Goal: Check status: Check status

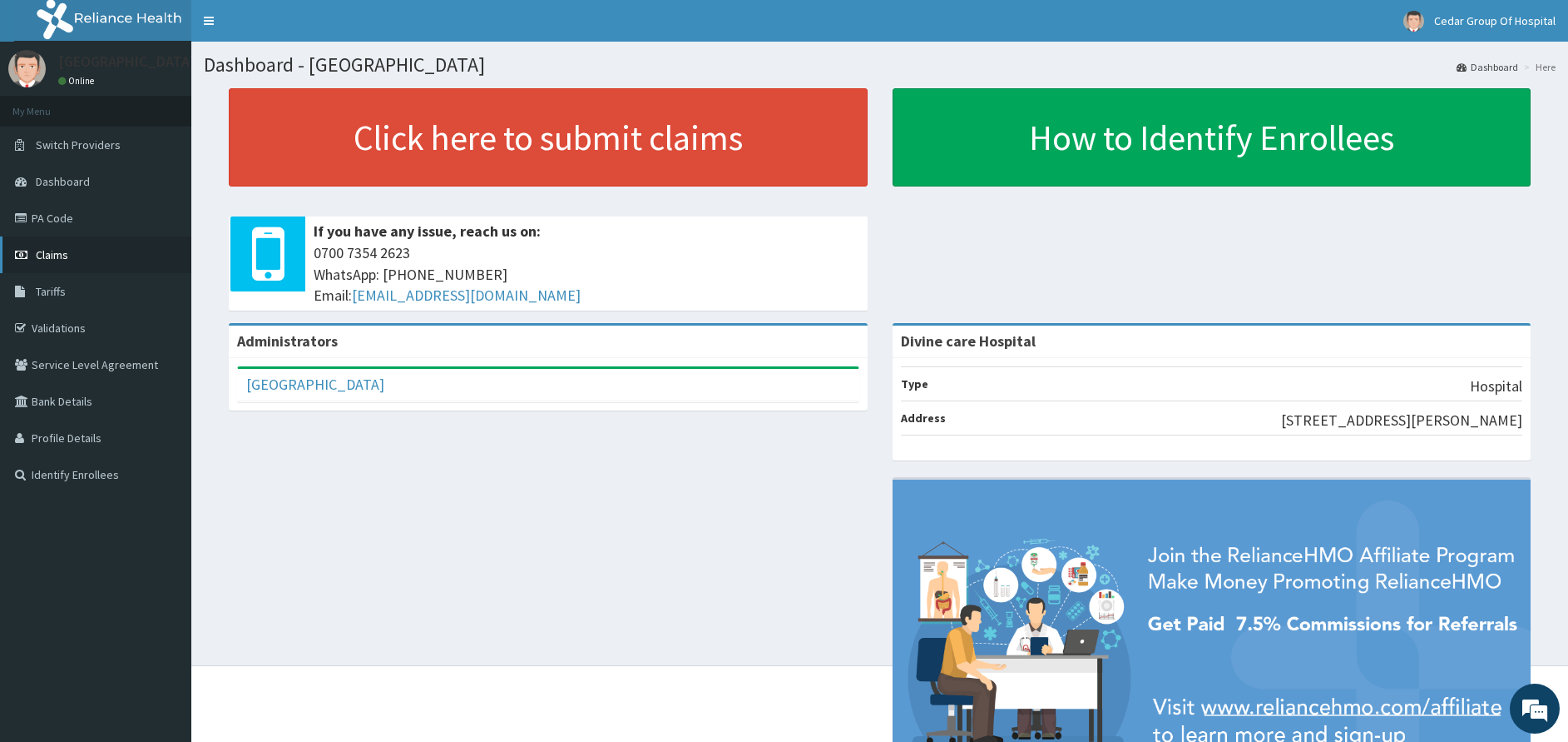
click at [66, 248] on span "Claims" at bounding box center [52, 255] width 32 height 15
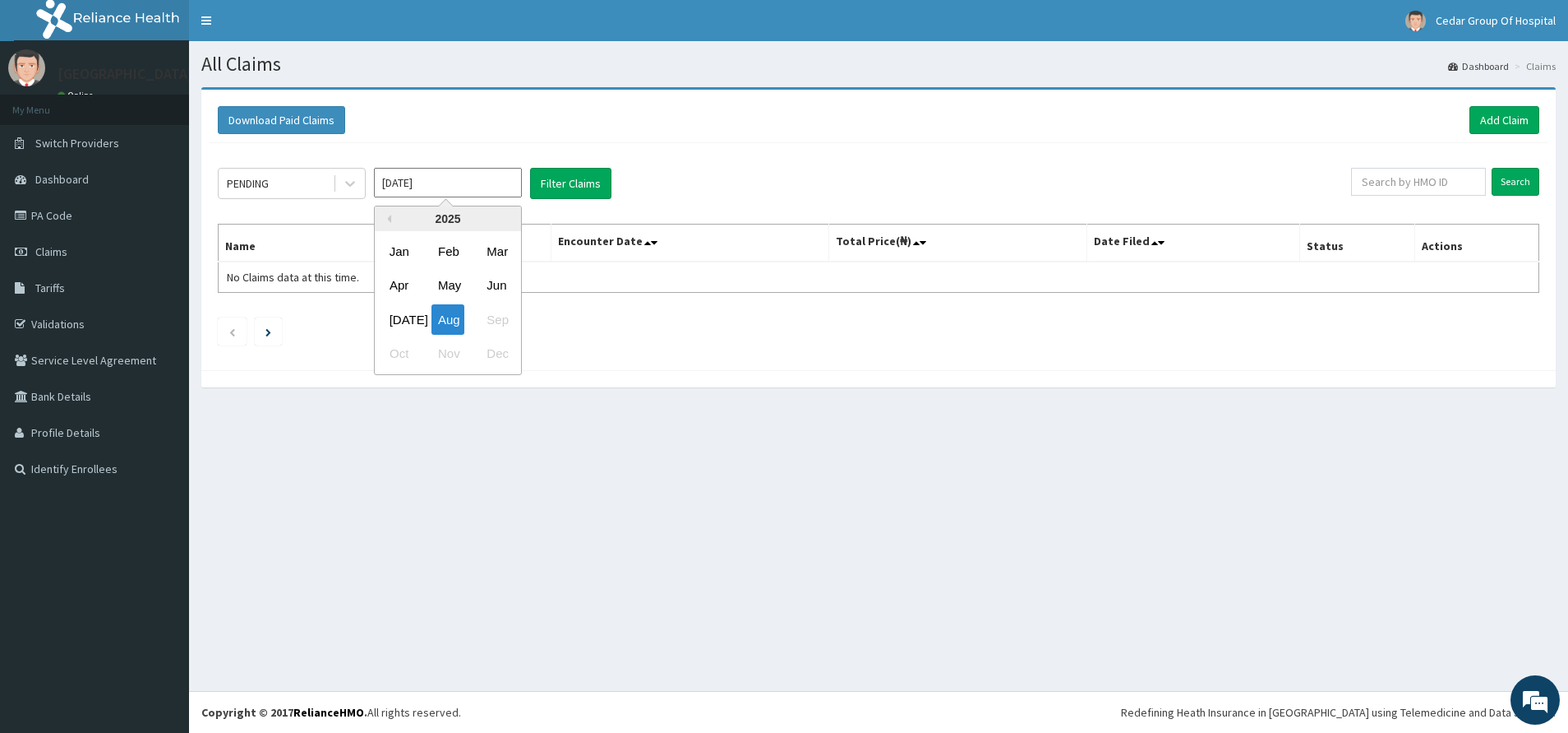
click at [440, 185] on input "Aug 2025" at bounding box center [447, 182] width 148 height 29
click at [411, 334] on div "Jul" at bounding box center [399, 319] width 33 height 30
type input "Jul 2025"
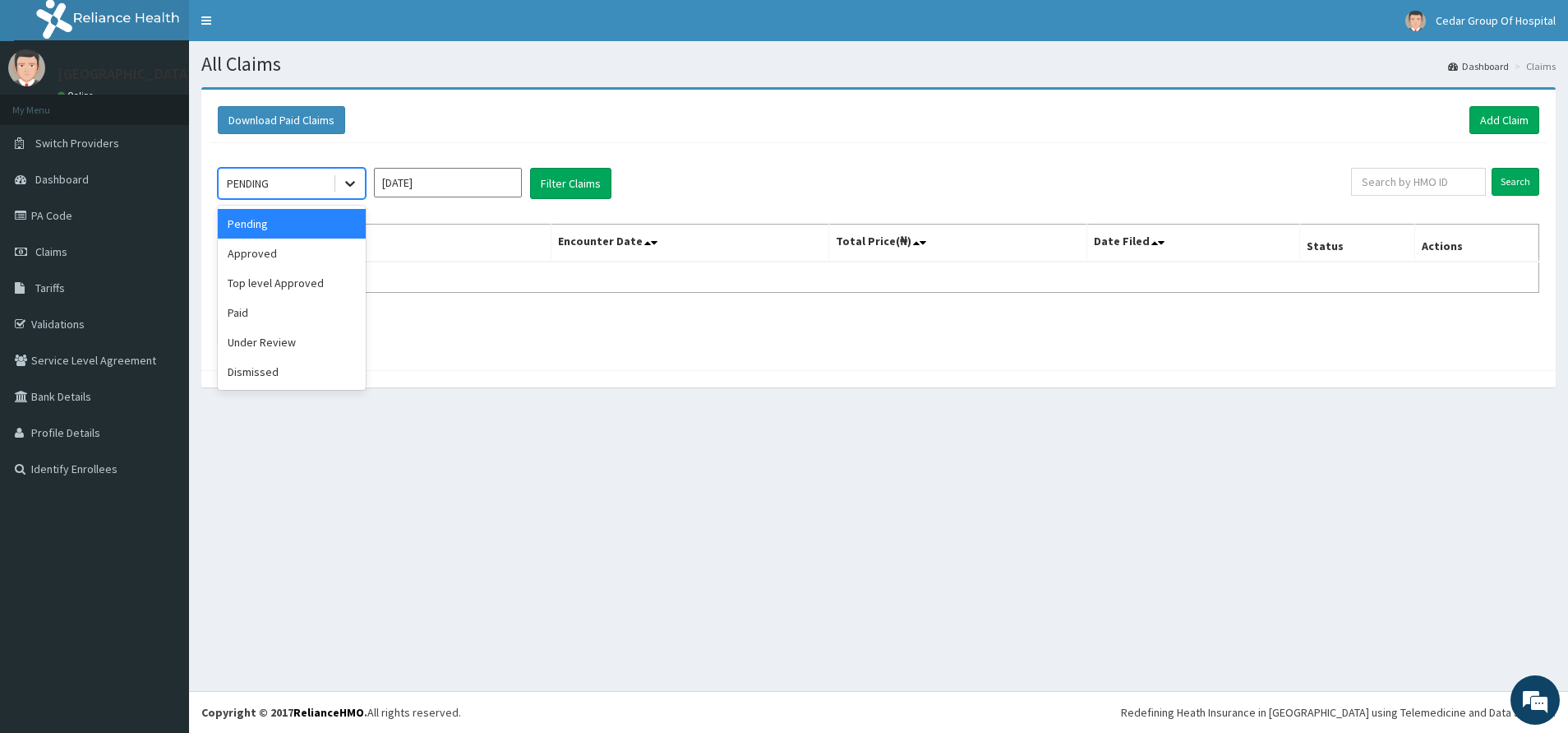
click at [341, 180] on div at bounding box center [350, 183] width 29 height 29
click at [308, 248] on div "Approved" at bounding box center [291, 253] width 148 height 29
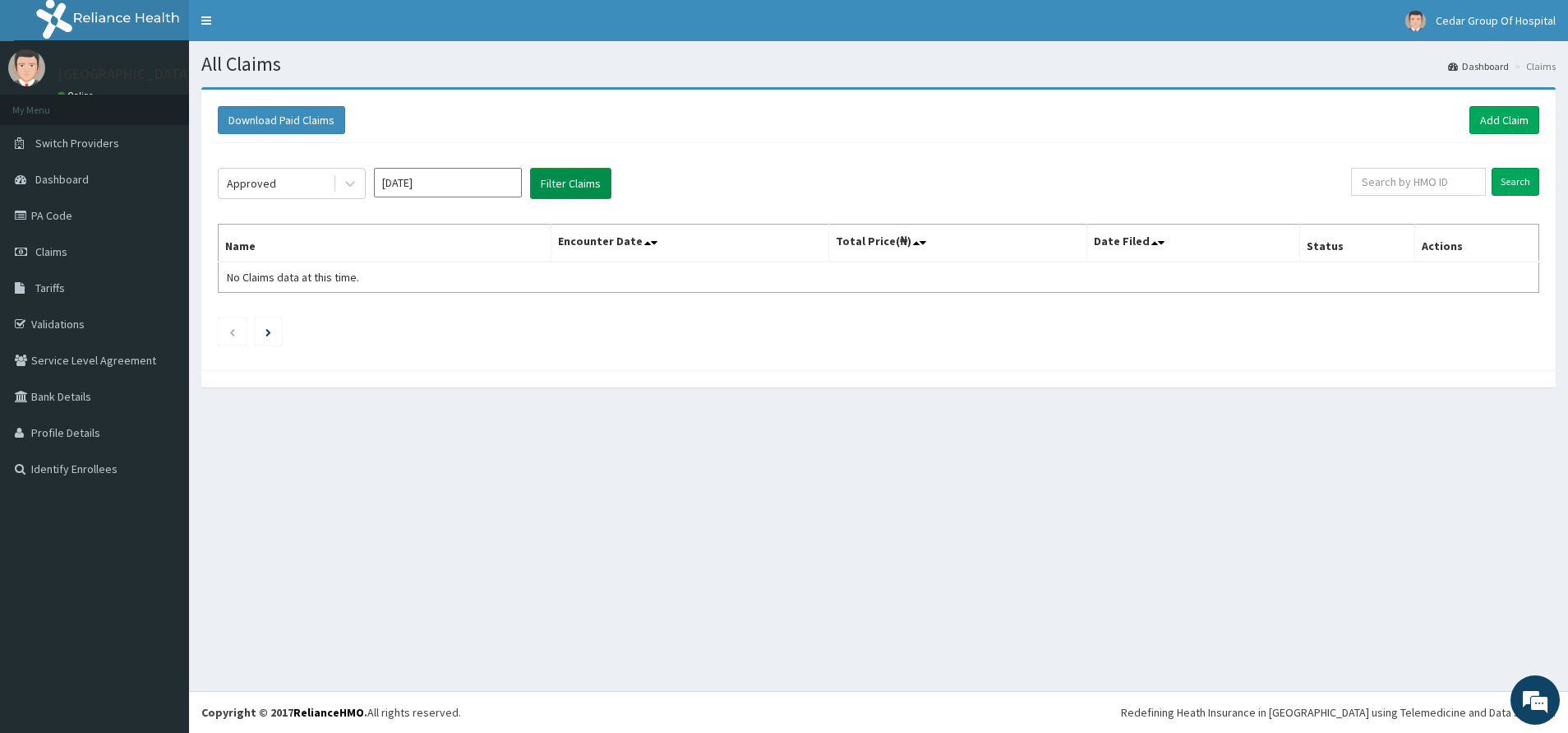
click at [584, 178] on button "Filter Claims" at bounding box center [571, 183] width 82 height 31
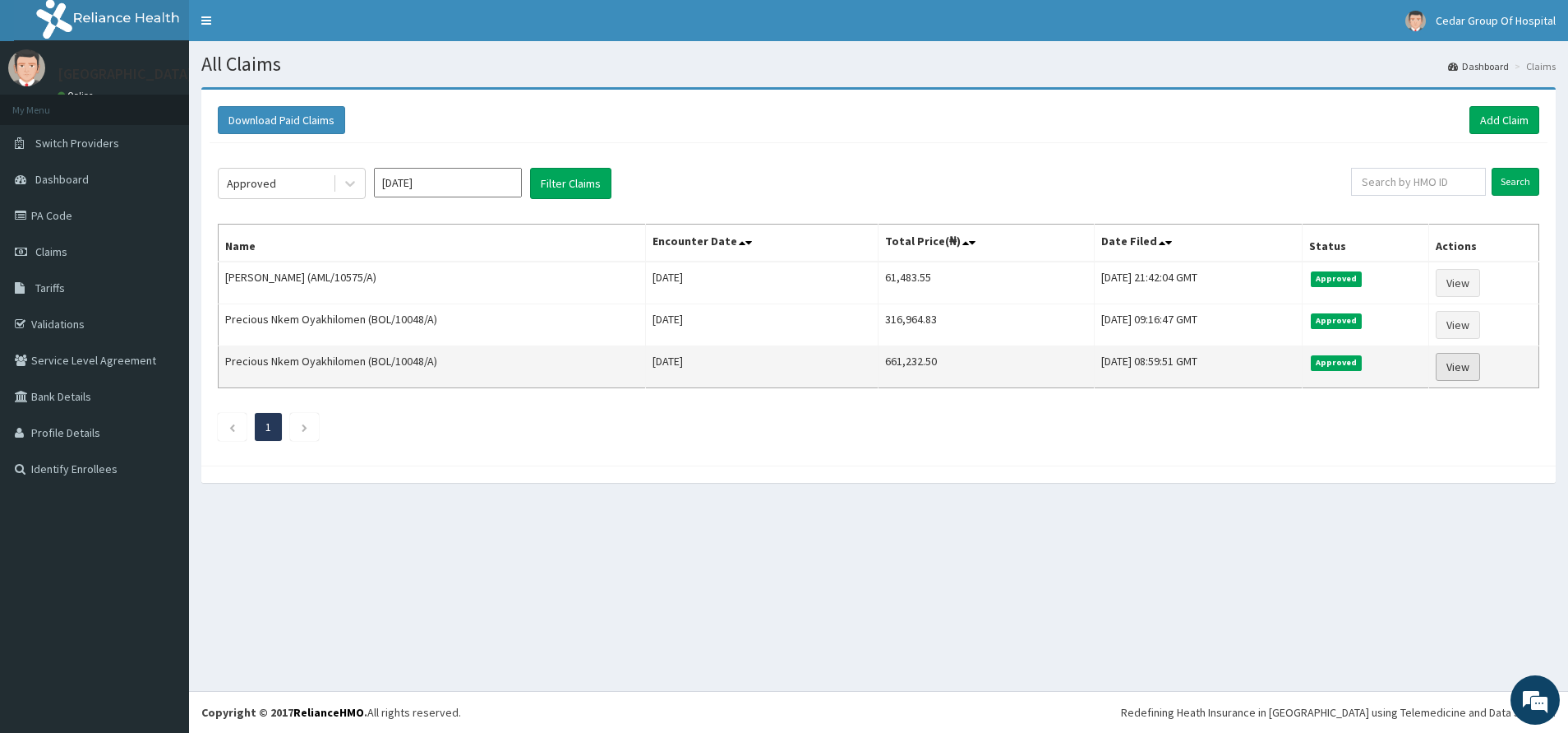
click at [1459, 367] on link "View" at bounding box center [1458, 366] width 44 height 28
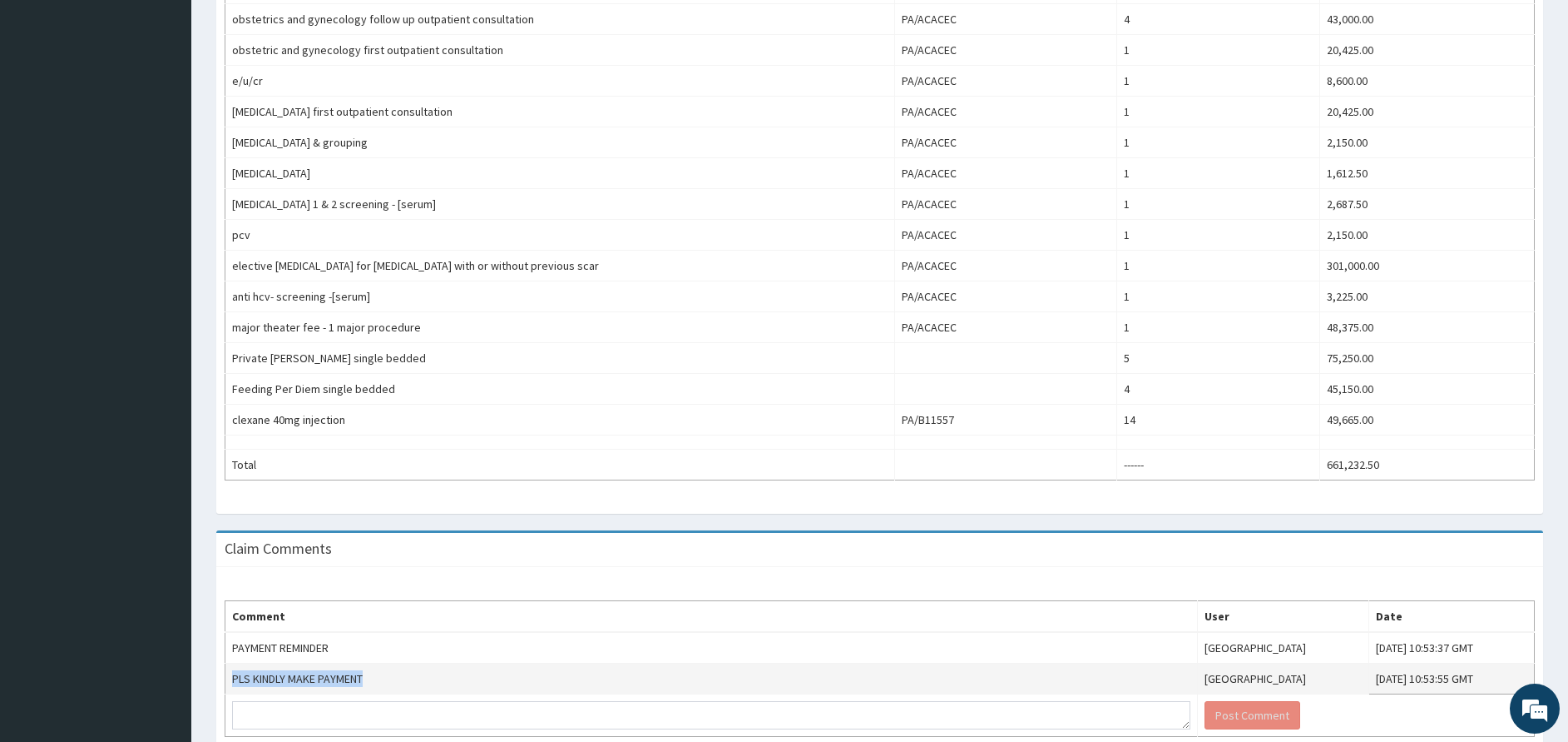
drag, startPoint x: 369, startPoint y: 679, endPoint x: 233, endPoint y: 681, distance: 136.0
click at [233, 681] on td "PLS KINDLY MAKE PAYMENT" at bounding box center [711, 679] width 972 height 30
copy td "PLS KINDLY MAKE PAYMENT"
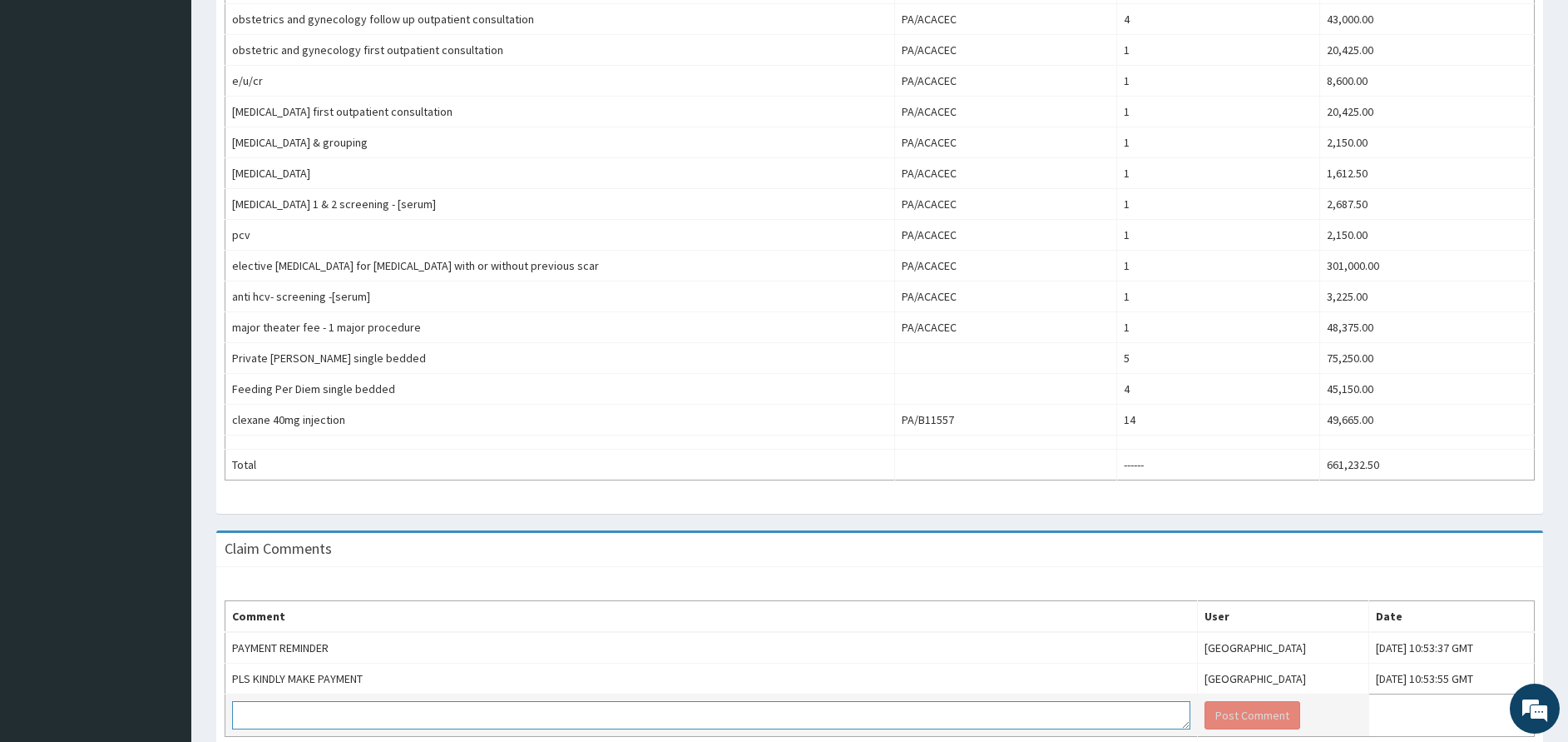
click at [413, 720] on textarea at bounding box center [711, 714] width 959 height 28
paste textarea "PLS KINDLY MAKE PAYMENT"
type textarea "PLS KINDLY MAKE PAYMENT"
click at [1205, 723] on button "Post Comment" at bounding box center [1252, 714] width 95 height 28
